Goal: Task Accomplishment & Management: Use online tool/utility

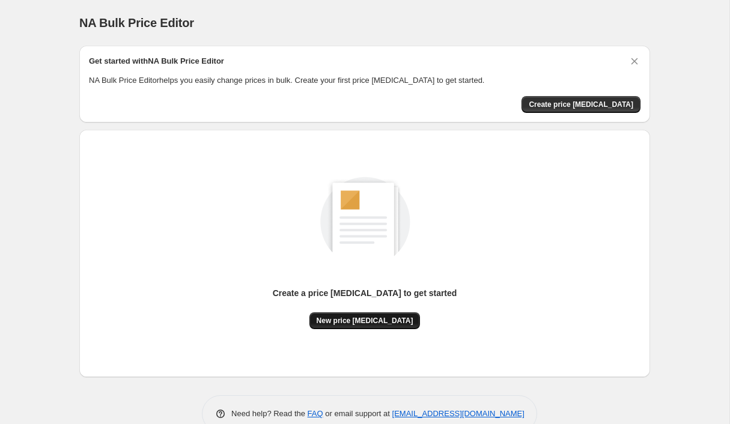
click at [380, 312] on button "New price change job" at bounding box center [364, 320] width 111 height 17
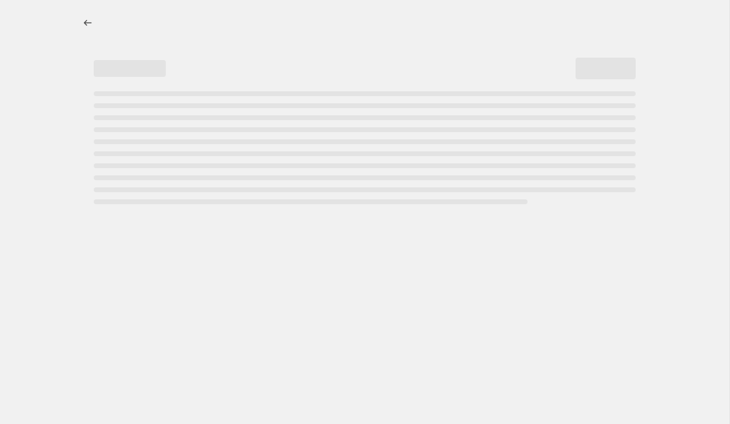
select select "percentage"
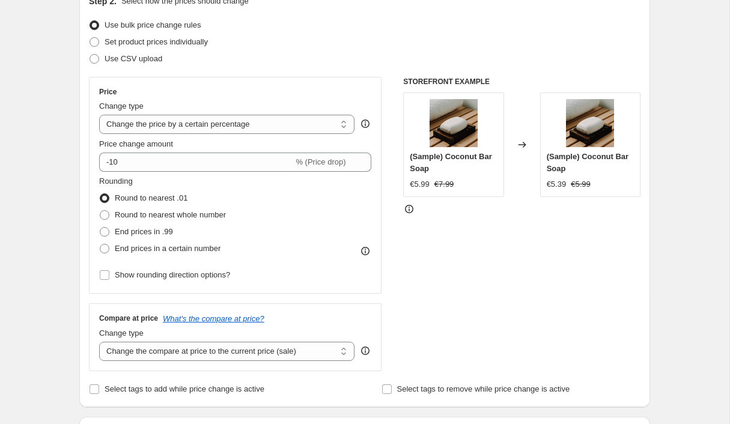
scroll to position [89, 0]
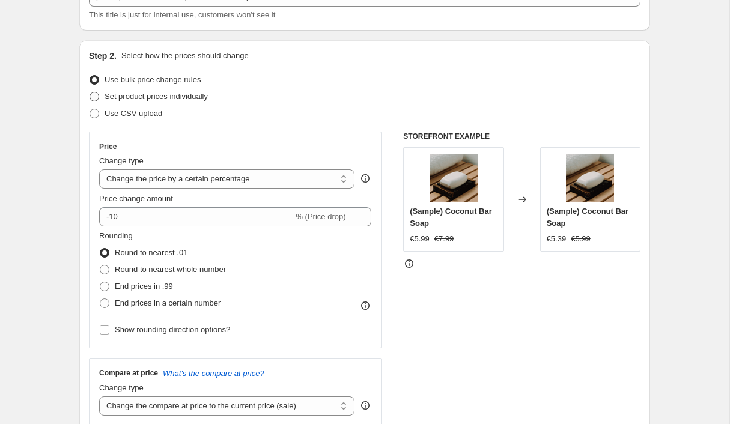
click at [116, 88] on label "Set product prices individually" at bounding box center [148, 96] width 119 height 17
click at [90, 92] on input "Set product prices individually" at bounding box center [89, 92] width 1 height 1
radio input "true"
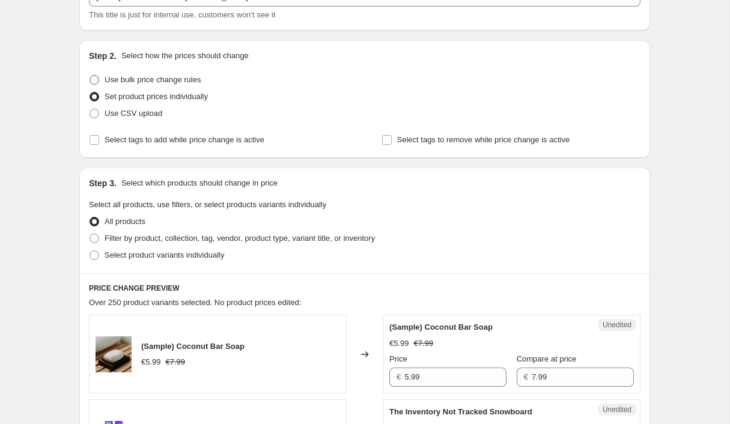
click at [99, 75] on span at bounding box center [94, 80] width 10 height 10
click at [90, 75] on input "Use bulk price change rules" at bounding box center [89, 75] width 1 height 1
radio input "true"
select select "percentage"
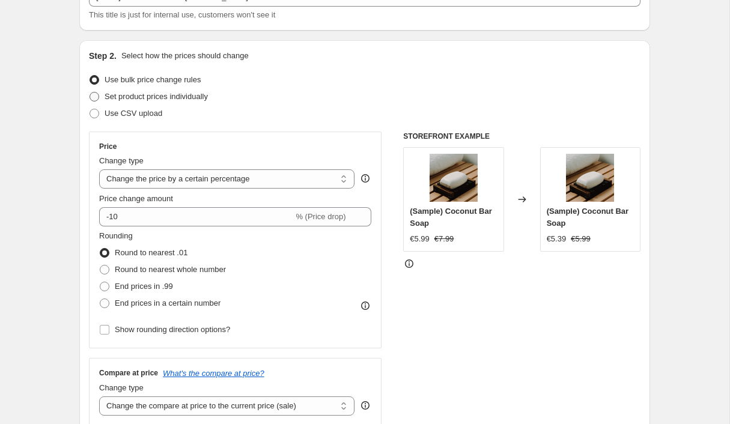
click at [99, 92] on span at bounding box center [94, 97] width 10 height 10
click at [90, 92] on input "Set product prices individually" at bounding box center [89, 92] width 1 height 1
radio input "true"
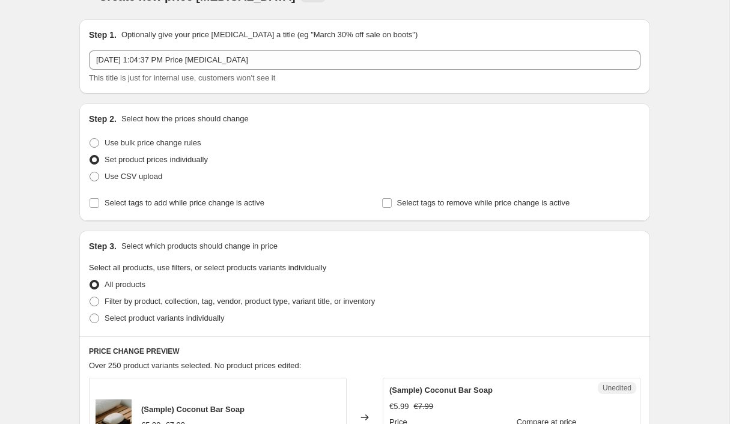
scroll to position [0, 0]
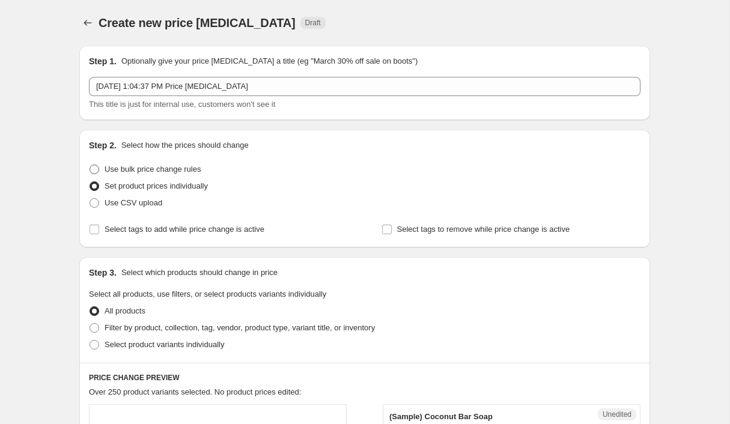
click at [151, 165] on span "Use bulk price change rules" at bounding box center [152, 169] width 96 height 9
click at [90, 165] on input "Use bulk price change rules" at bounding box center [89, 165] width 1 height 1
radio input "true"
select select "percentage"
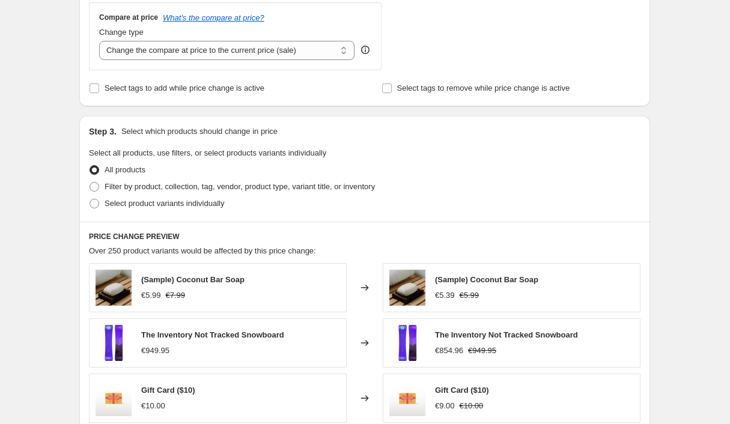
scroll to position [458, 0]
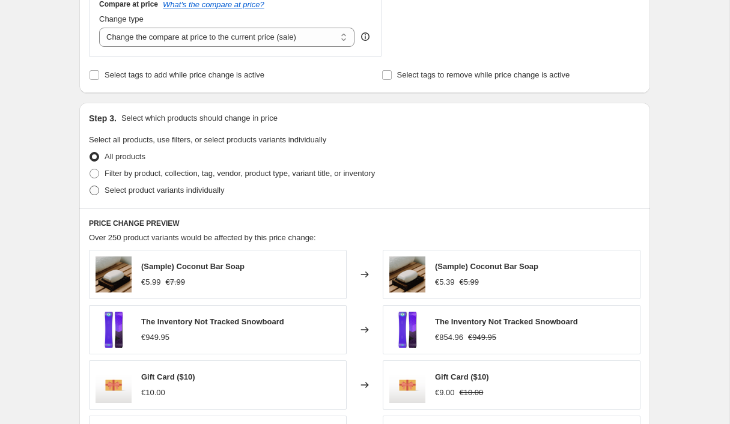
click at [119, 182] on label "Select product variants individually" at bounding box center [156, 190] width 135 height 17
click at [90, 186] on input "Select product variants individually" at bounding box center [89, 186] width 1 height 1
radio input "true"
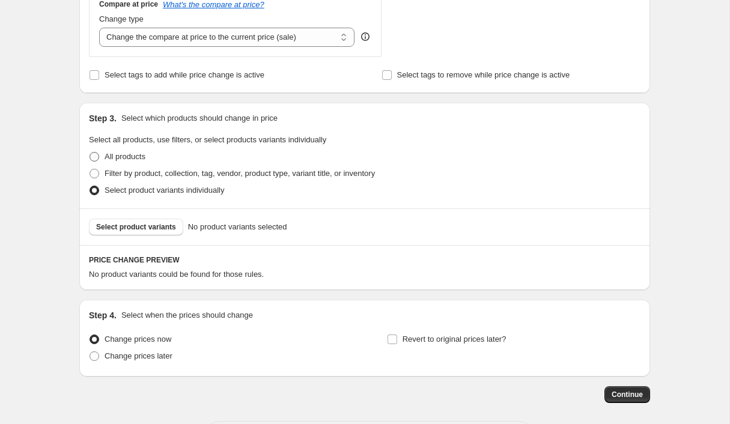
click at [117, 148] on label "All products" at bounding box center [117, 156] width 56 height 17
click at [90, 152] on input "All products" at bounding box center [89, 152] width 1 height 1
radio input "true"
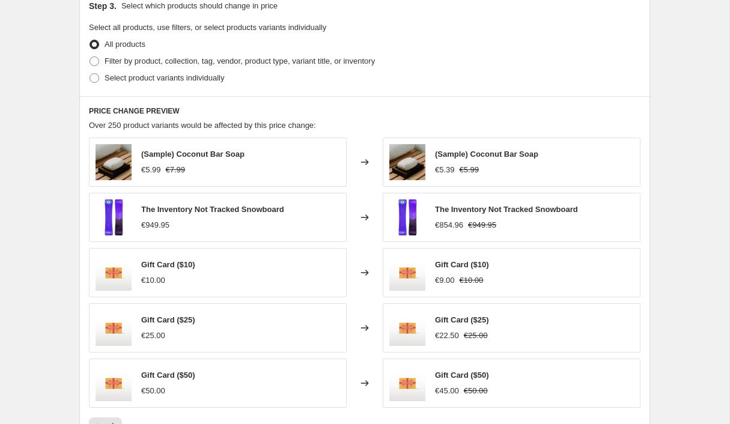
scroll to position [552, 0]
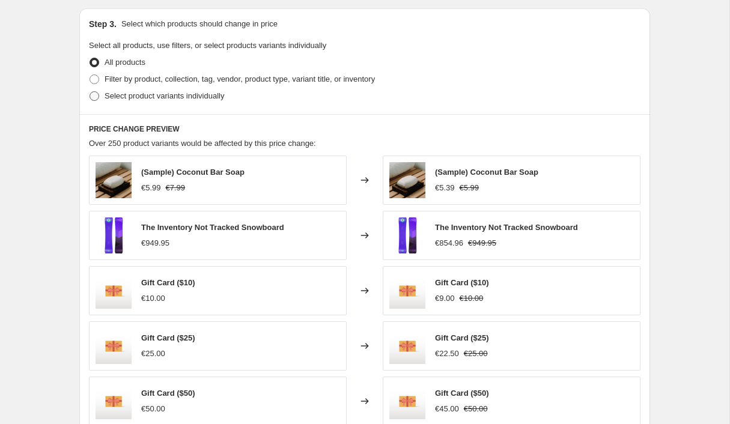
click at [99, 91] on span at bounding box center [94, 96] width 10 height 10
click at [90, 91] on input "Select product variants individually" at bounding box center [89, 91] width 1 height 1
radio input "true"
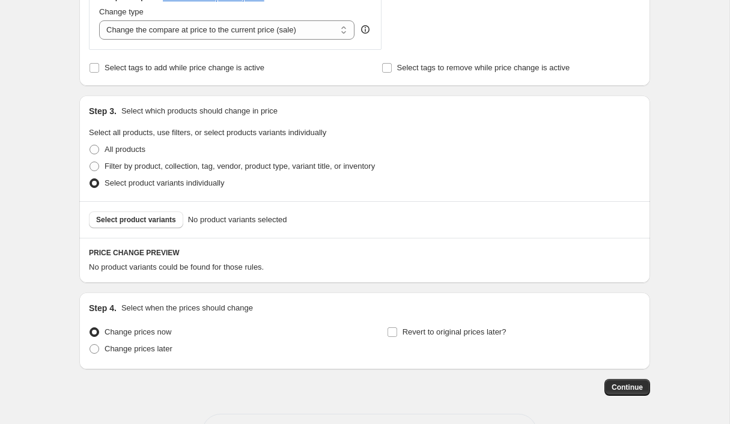
scroll to position [469, 0]
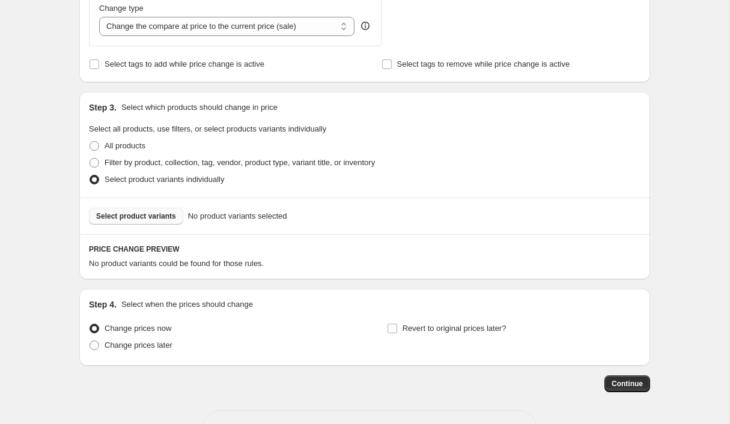
click at [152, 211] on span "Select product variants" at bounding box center [136, 216] width 80 height 10
click at [136, 158] on span "Filter by product, collection, tag, vendor, product type, variant title, or inv…" at bounding box center [239, 162] width 270 height 9
click at [90, 158] on input "Filter by product, collection, tag, vendor, product type, variant title, or inv…" at bounding box center [89, 158] width 1 height 1
radio input "true"
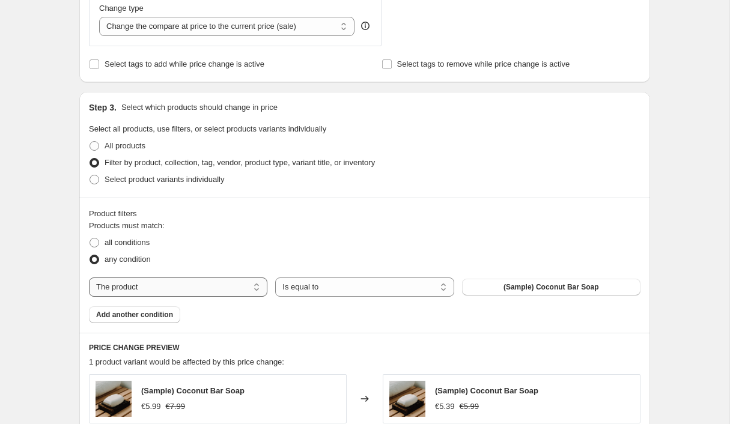
click at [251, 277] on select "The product The product's collection The product's tag The product's vendor The…" at bounding box center [178, 286] width 178 height 19
select select "collection"
click at [516, 279] on button "Home page" at bounding box center [551, 287] width 178 height 17
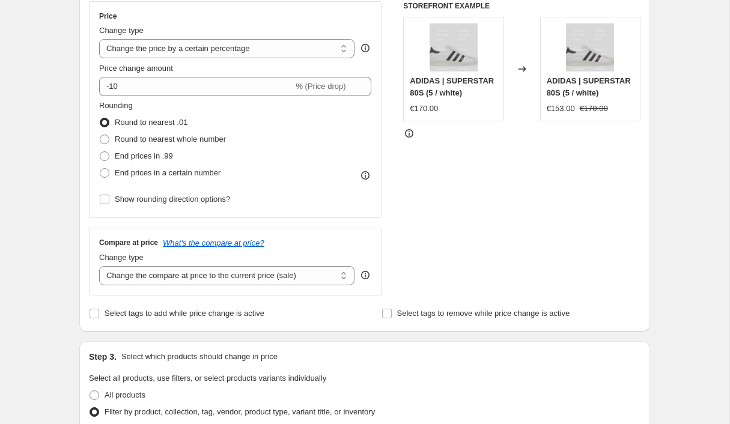
scroll to position [144, 0]
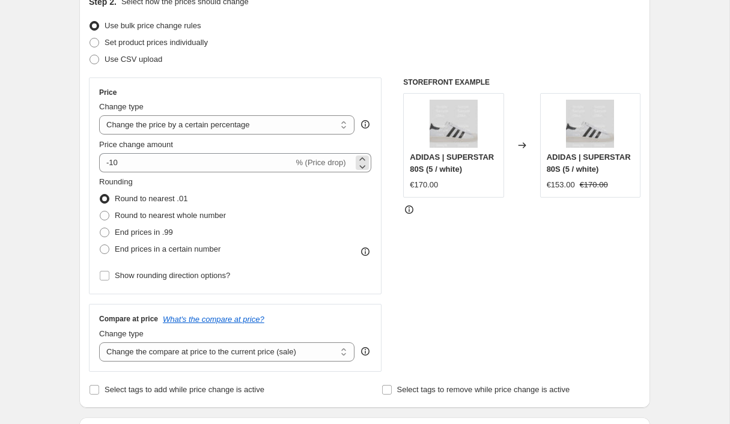
click at [325, 158] on span "% (Price drop)" at bounding box center [320, 162] width 50 height 9
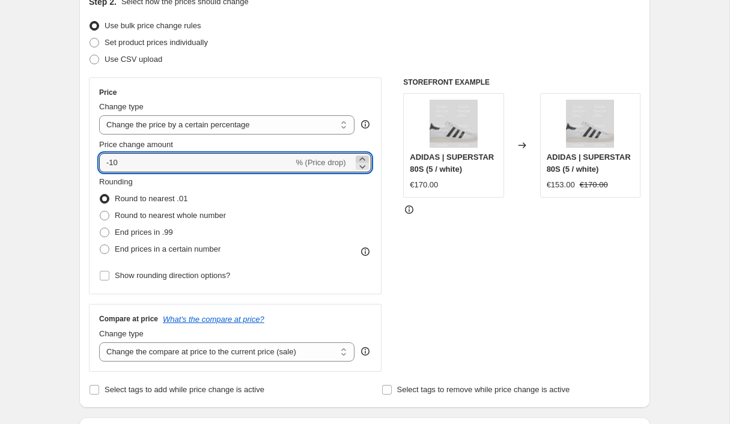
click at [361, 157] on icon at bounding box center [361, 158] width 5 height 3
click at [363, 160] on icon at bounding box center [362, 166] width 12 height 12
type input "-10"
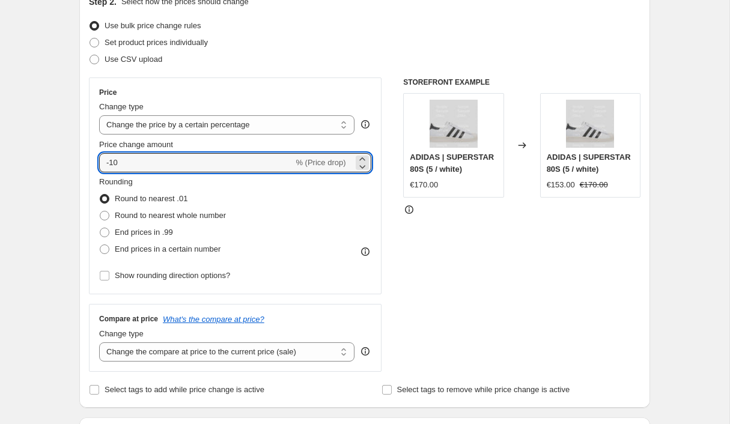
click at [116, 211] on div "Price Change type Change the price to a certain amount Change the price by a ce…" at bounding box center [235, 185] width 292 height 217
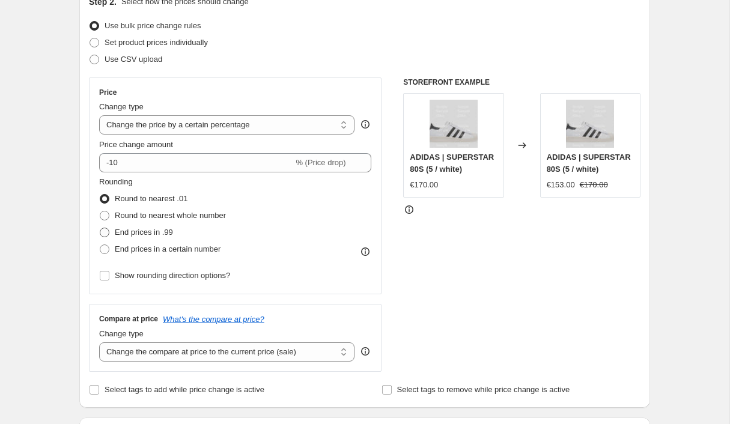
click at [109, 228] on span at bounding box center [105, 233] width 10 height 10
click at [100, 228] on input "End prices in .99" at bounding box center [100, 228] width 1 height 1
radio input "true"
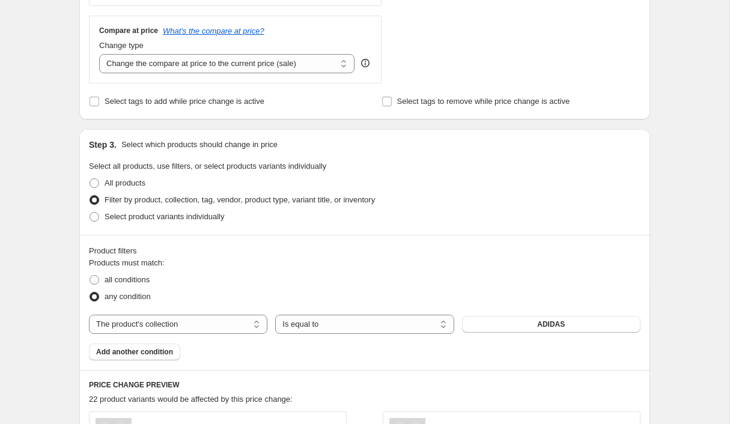
scroll to position [429, 0]
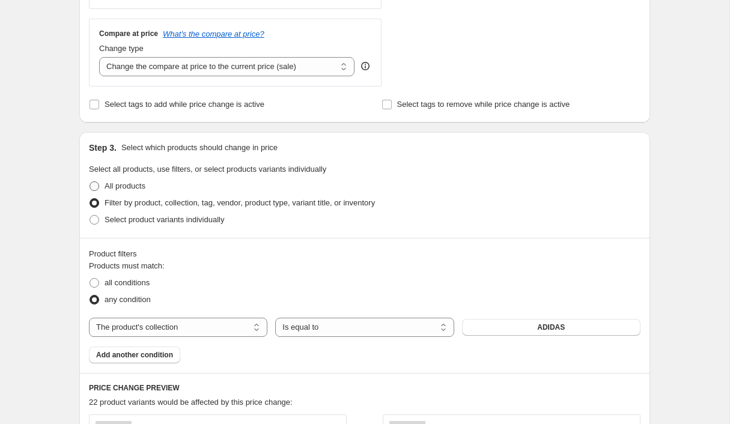
click at [99, 181] on span at bounding box center [94, 186] width 10 height 10
click at [90, 181] on input "All products" at bounding box center [89, 181] width 1 height 1
radio input "true"
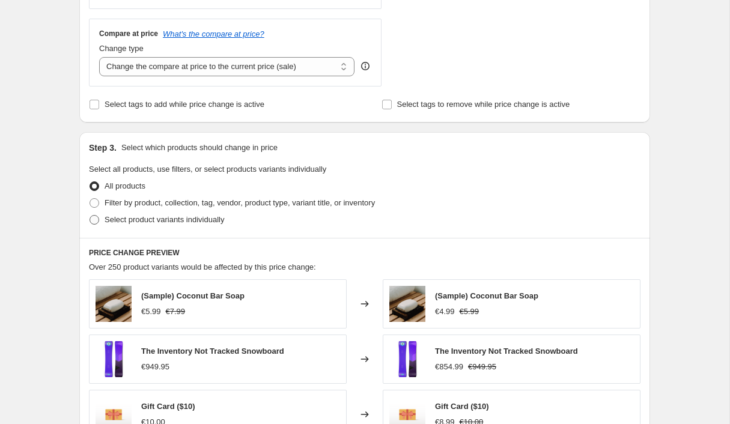
click at [99, 215] on span at bounding box center [94, 220] width 10 height 10
click at [90, 215] on input "Select product variants individually" at bounding box center [89, 215] width 1 height 1
radio input "true"
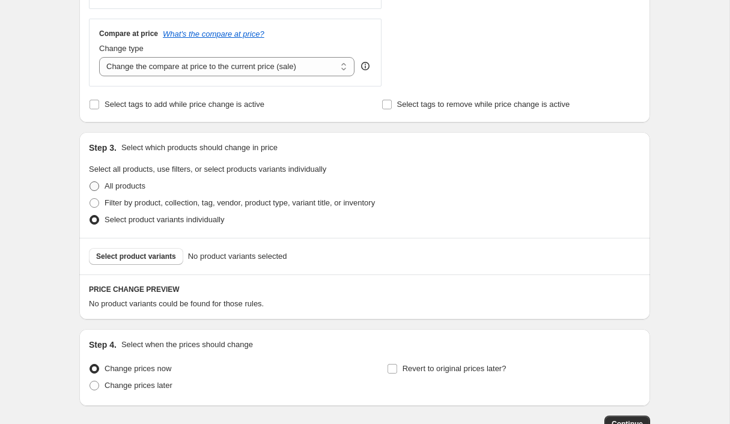
click at [99, 181] on span at bounding box center [94, 186] width 10 height 10
click at [90, 181] on input "All products" at bounding box center [89, 181] width 1 height 1
radio input "true"
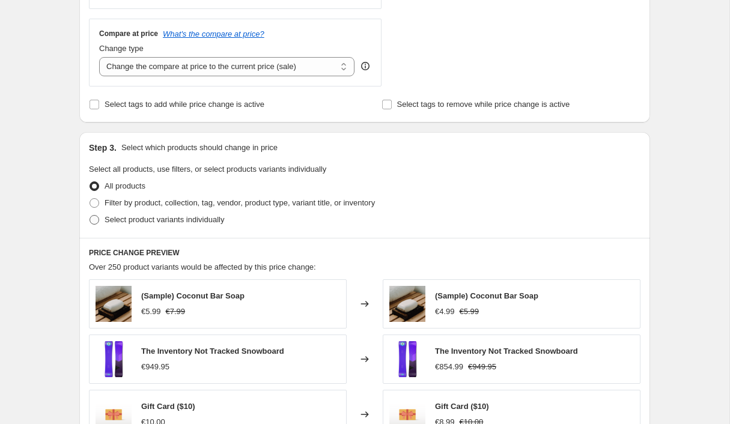
click at [99, 215] on span at bounding box center [94, 220] width 10 height 10
click at [90, 215] on input "Select product variants individually" at bounding box center [89, 215] width 1 height 1
radio input "true"
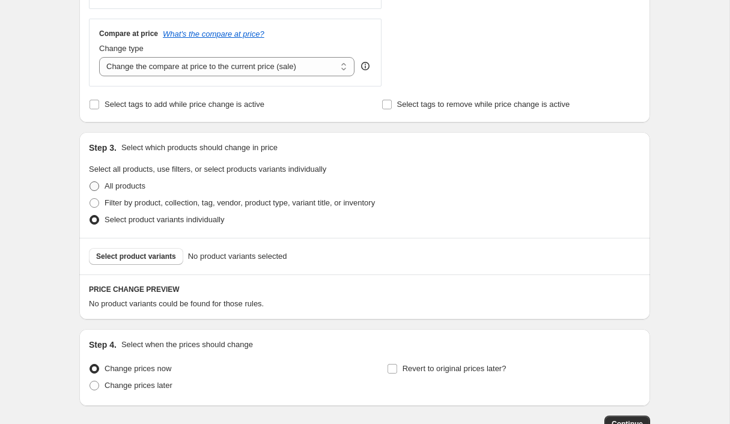
click at [99, 181] on span at bounding box center [94, 186] width 10 height 10
click at [90, 181] on input "All products" at bounding box center [89, 181] width 1 height 1
radio input "true"
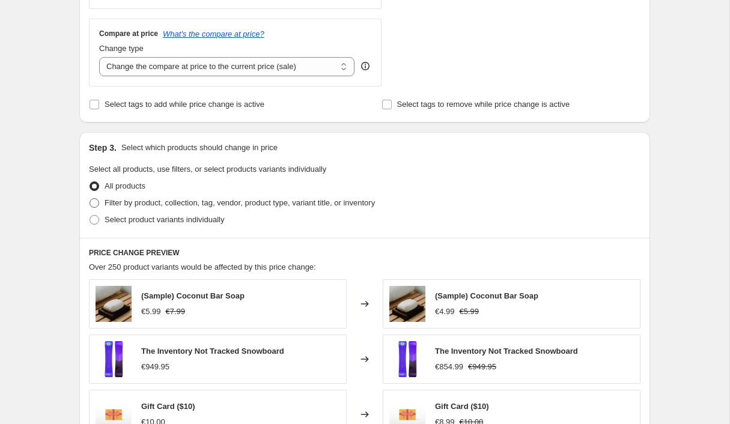
click at [99, 198] on span at bounding box center [94, 203] width 10 height 10
click at [90, 198] on input "Filter by product, collection, tag, vendor, product type, variant title, or inv…" at bounding box center [89, 198] width 1 height 1
radio input "true"
select select "collection"
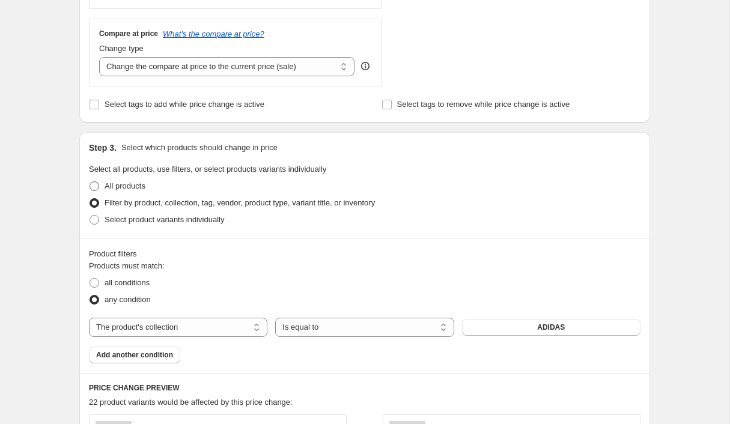
click at [99, 181] on span at bounding box center [94, 186] width 10 height 10
click at [90, 181] on input "All products" at bounding box center [89, 181] width 1 height 1
radio input "true"
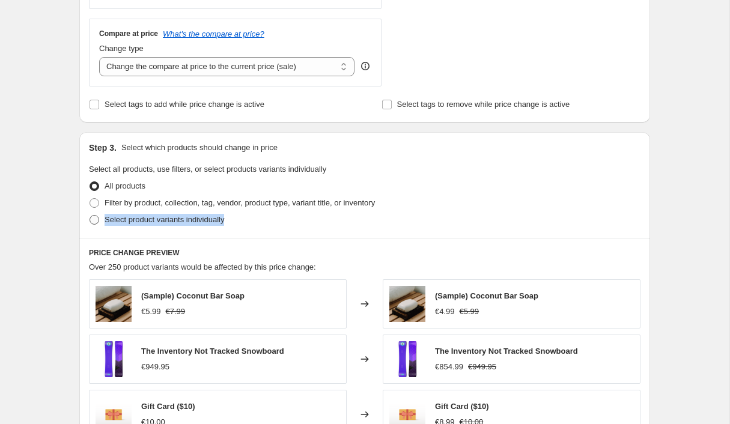
drag, startPoint x: 313, startPoint y: 198, endPoint x: 116, endPoint y: 184, distance: 197.4
click at [116, 184] on div "Step 3. Select which products should change in price Select all products, use f…" at bounding box center [364, 185] width 570 height 106
copy label "Select product variants individually"
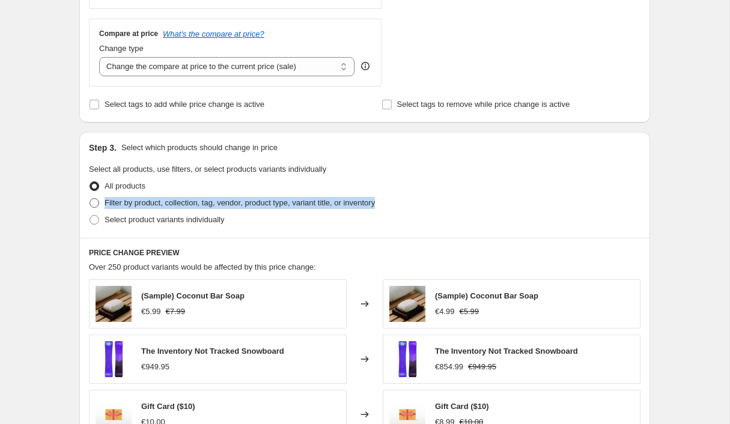
drag, startPoint x: 494, startPoint y: 175, endPoint x: 121, endPoint y: 174, distance: 372.9
click at [121, 195] on div "Filter by product, collection, tag, vendor, product type, variant title, or inv…" at bounding box center [364, 203] width 551 height 17
copy span "Filter by product, collection, tag, vendor, product type, variant title, or inv…"
click at [698, 121] on div "Create new price change job. This page is ready Create new price change job Dra…" at bounding box center [364, 171] width 729 height 1200
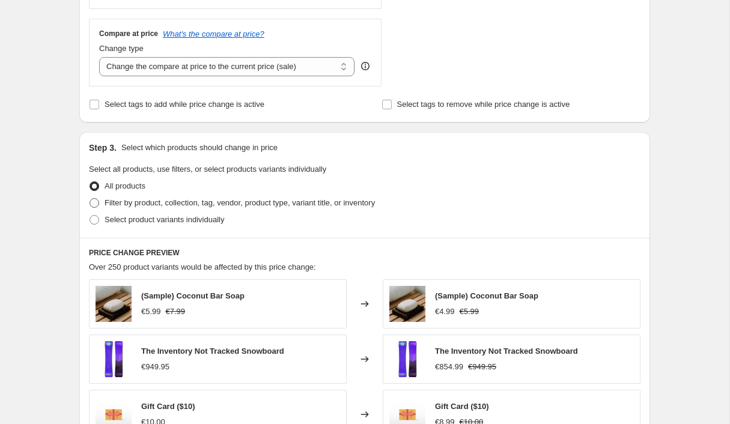
click at [99, 198] on span at bounding box center [94, 203] width 10 height 10
click at [90, 198] on input "Filter by product, collection, tag, vendor, product type, variant title, or inv…" at bounding box center [89, 198] width 1 height 1
radio input "true"
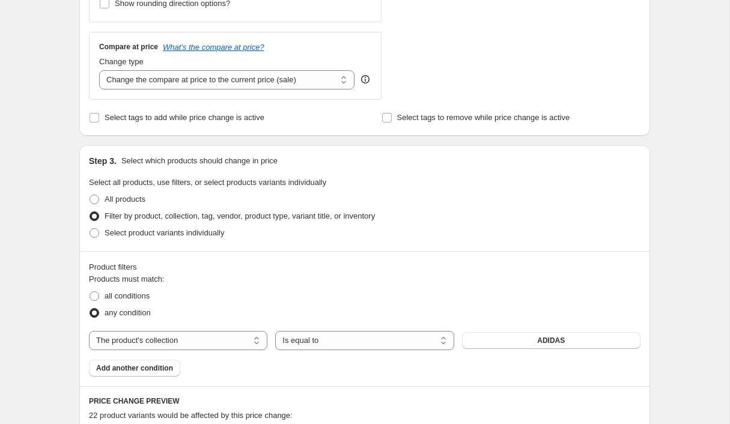
scroll to position [570, 0]
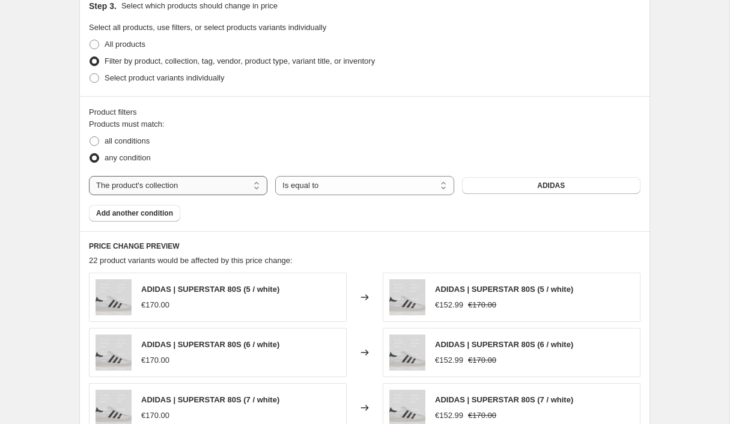
click at [227, 176] on select "The product The product's collection The product's tag The product's vendor The…" at bounding box center [178, 185] width 178 height 19
select select "product"
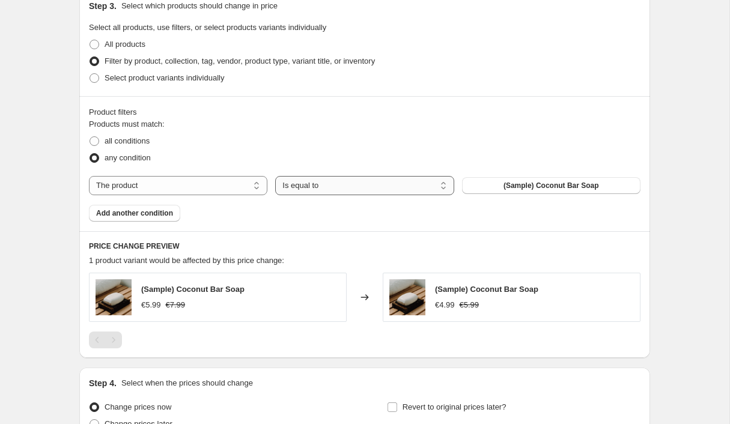
click at [371, 176] on select "Is equal to Is not equal to" at bounding box center [364, 185] width 178 height 19
click at [219, 176] on select "The product The product's collection The product's tag The product's vendor The…" at bounding box center [178, 185] width 178 height 19
click at [235, 176] on select "The product The product's collection The product's tag The product's vendor The…" at bounding box center [178, 185] width 178 height 19
click at [519, 181] on span "(Sample) Coconut Bar Soap" at bounding box center [550, 186] width 95 height 10
click at [365, 176] on select "Is equal to Is not equal to" at bounding box center [364, 185] width 178 height 19
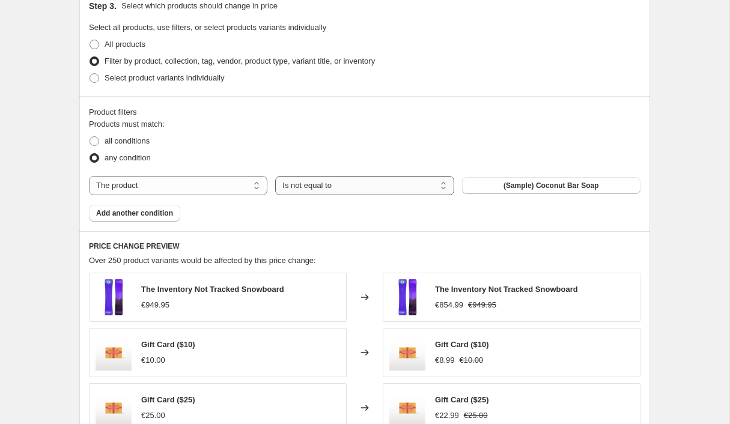
click at [390, 176] on select "Is equal to Is not equal to" at bounding box center [364, 185] width 178 height 19
select select "equal"
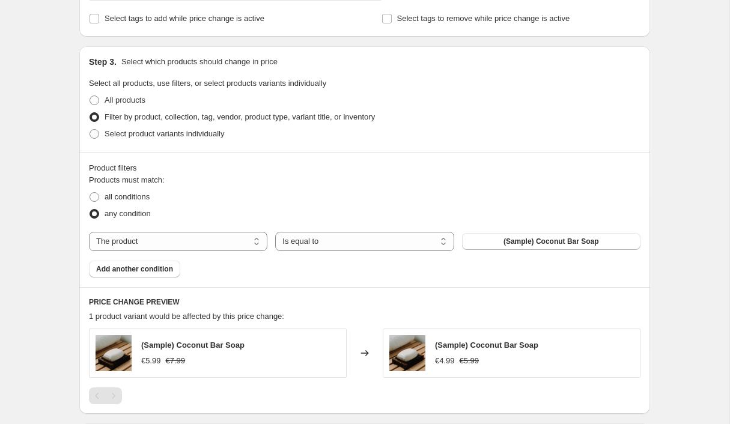
scroll to position [497, 0]
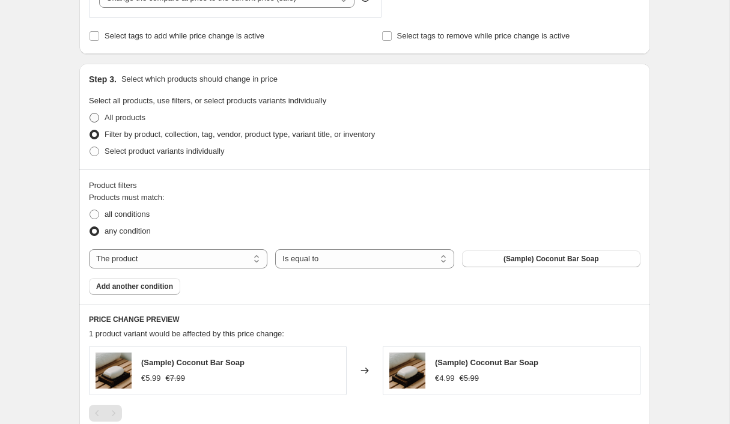
click at [99, 113] on span at bounding box center [94, 118] width 10 height 10
click at [90, 113] on input "All products" at bounding box center [89, 113] width 1 height 1
radio input "true"
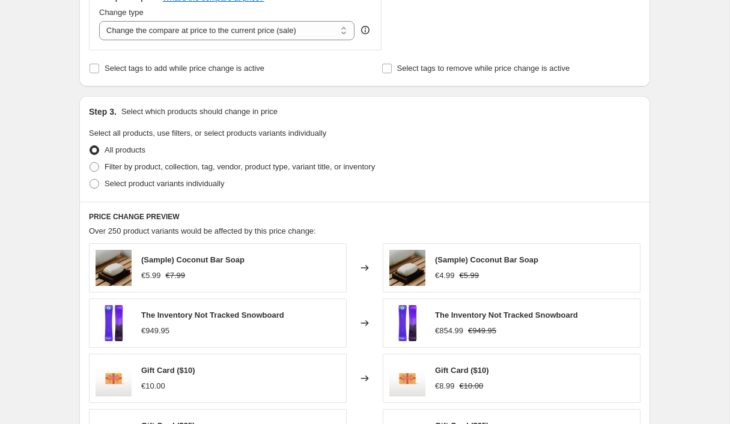
scroll to position [458, 0]
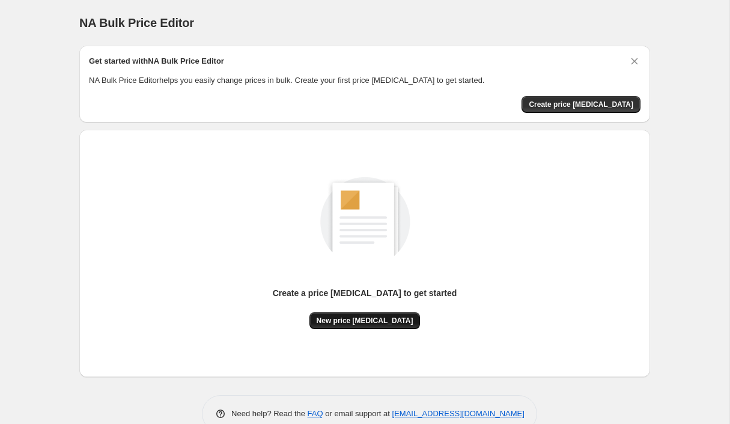
click at [361, 316] on span "New price [MEDICAL_DATA]" at bounding box center [364, 321] width 97 height 10
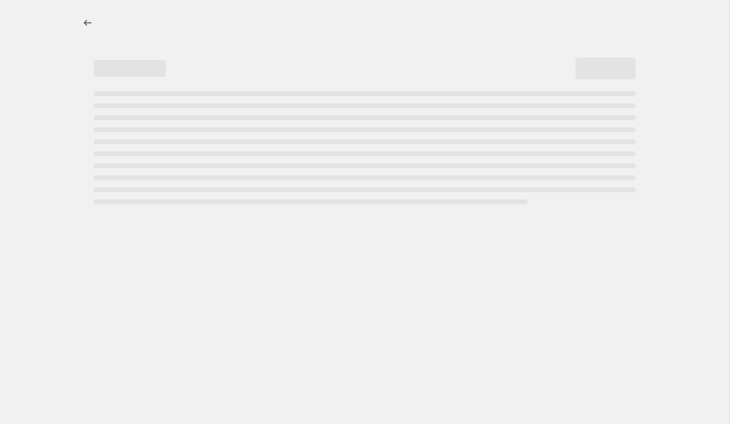
select select "percentage"
